Goal: Transaction & Acquisition: Purchase product/service

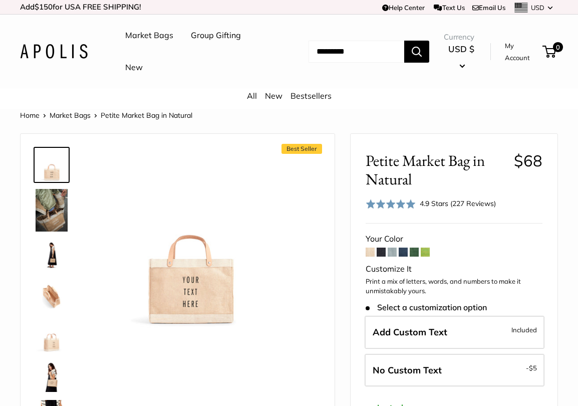
click at [368, 249] on span at bounding box center [370, 251] width 9 height 9
click at [382, 251] on span at bounding box center [381, 251] width 9 height 9
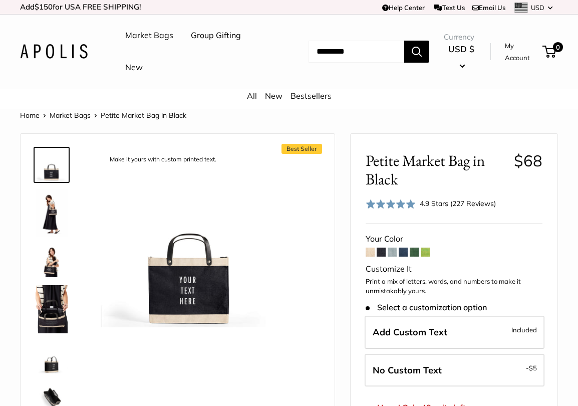
click at [56, 202] on img at bounding box center [52, 213] width 32 height 48
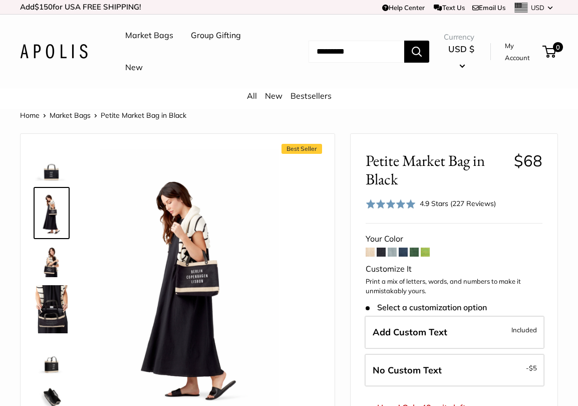
click at [44, 263] on img at bounding box center [52, 261] width 32 height 32
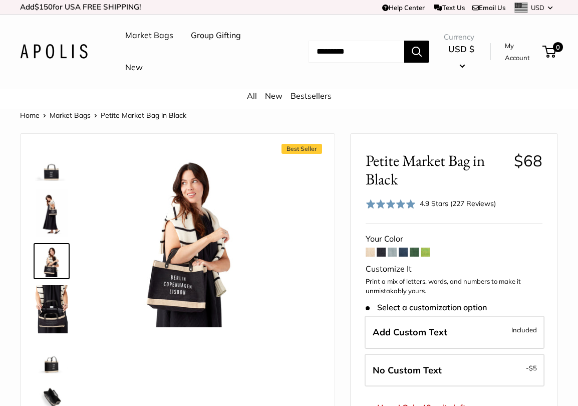
click at [46, 319] on img at bounding box center [52, 309] width 32 height 48
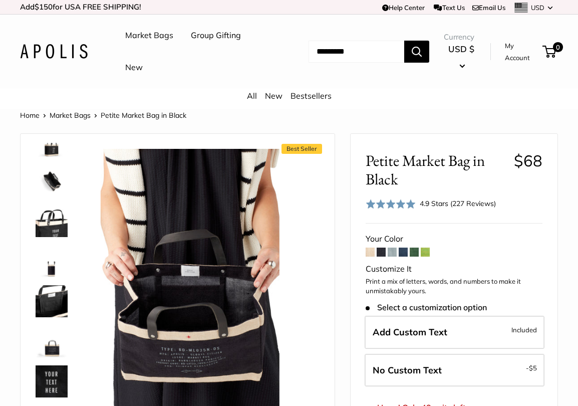
click at [46, 243] on link at bounding box center [52, 261] width 36 height 36
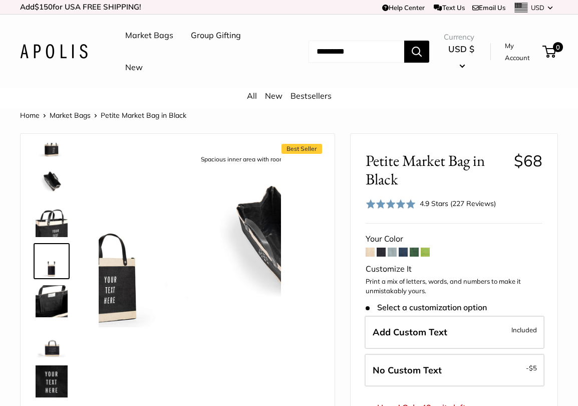
scroll to position [183, 0]
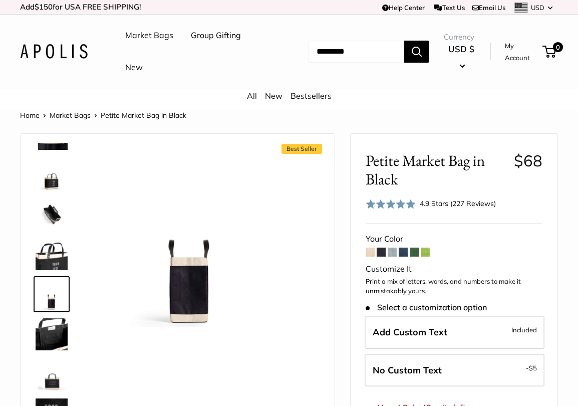
click at [59, 198] on img at bounding box center [52, 214] width 32 height 32
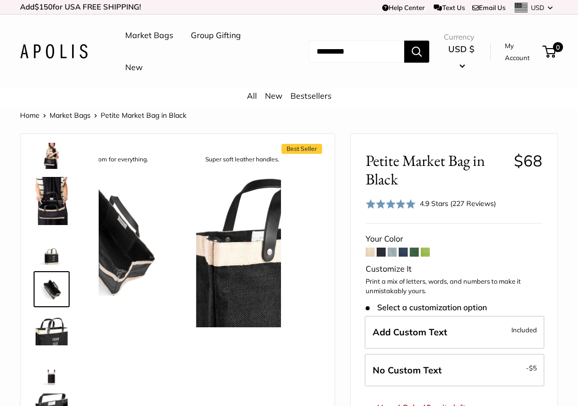
scroll to position [103, 0]
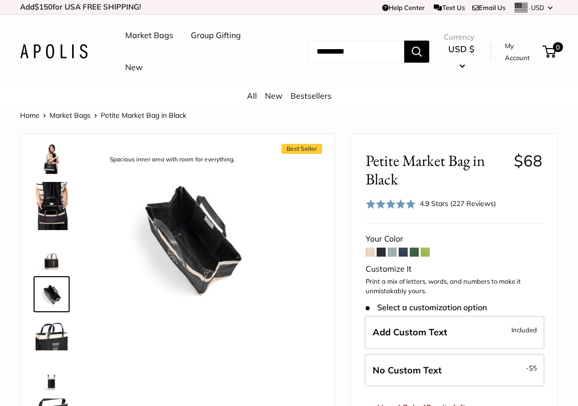
click at [57, 167] on img at bounding box center [52, 158] width 32 height 32
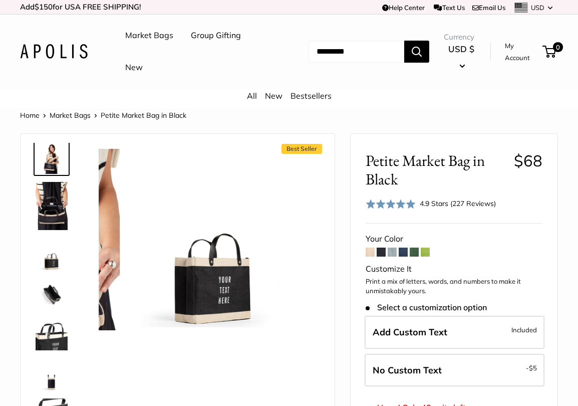
scroll to position [0, 0]
